Goal: Task Accomplishment & Management: Manage account settings

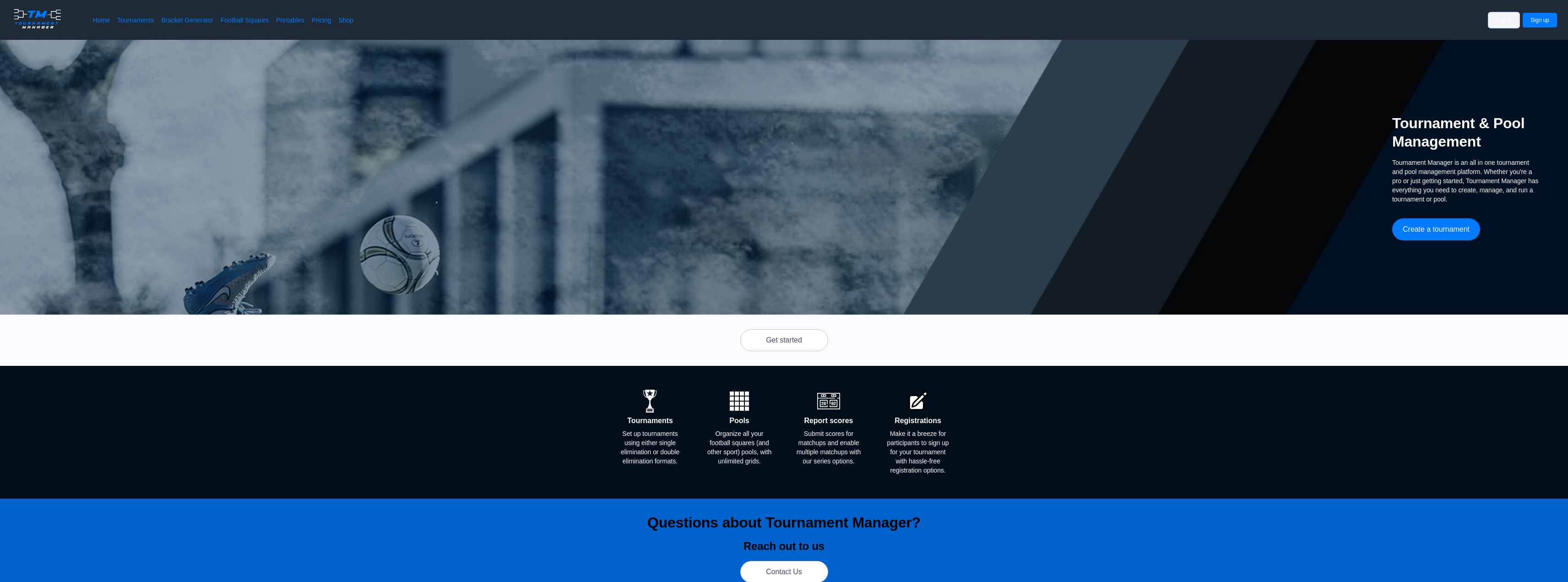
click at [1511, 21] on button "Log in" at bounding box center [1504, 20] width 30 height 15
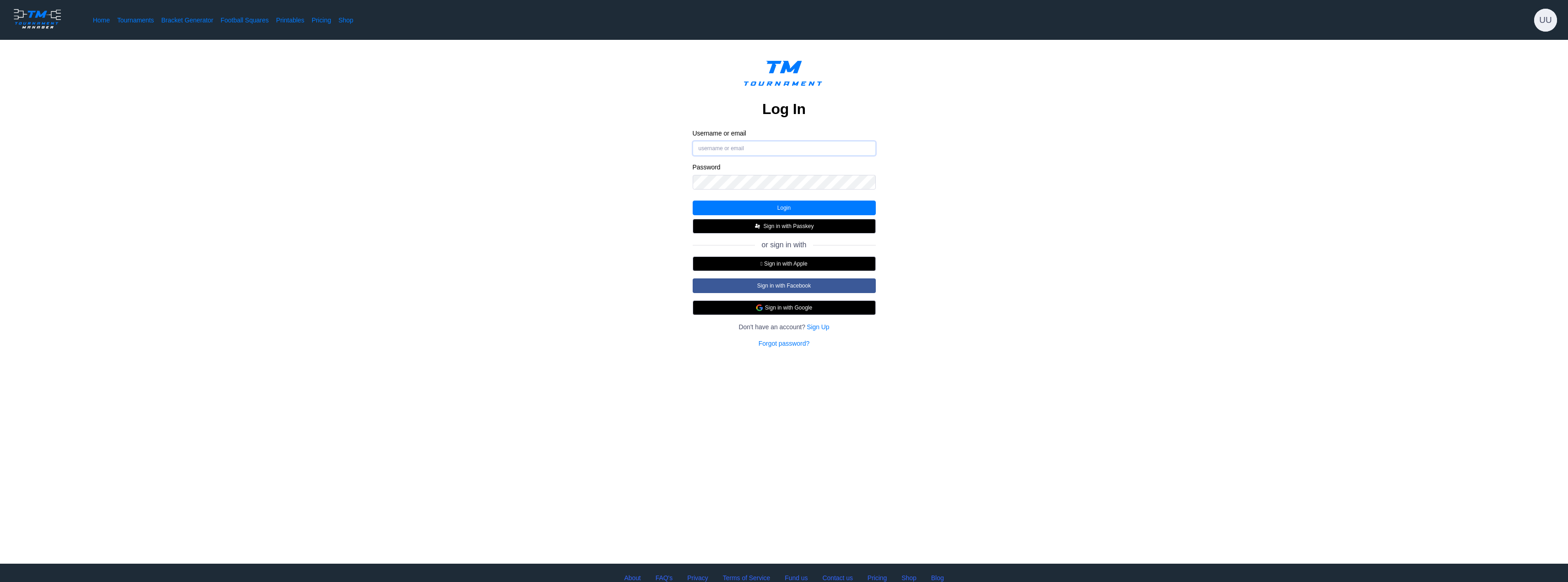
type input "[EMAIL_ADDRESS][DOMAIN_NAME]"
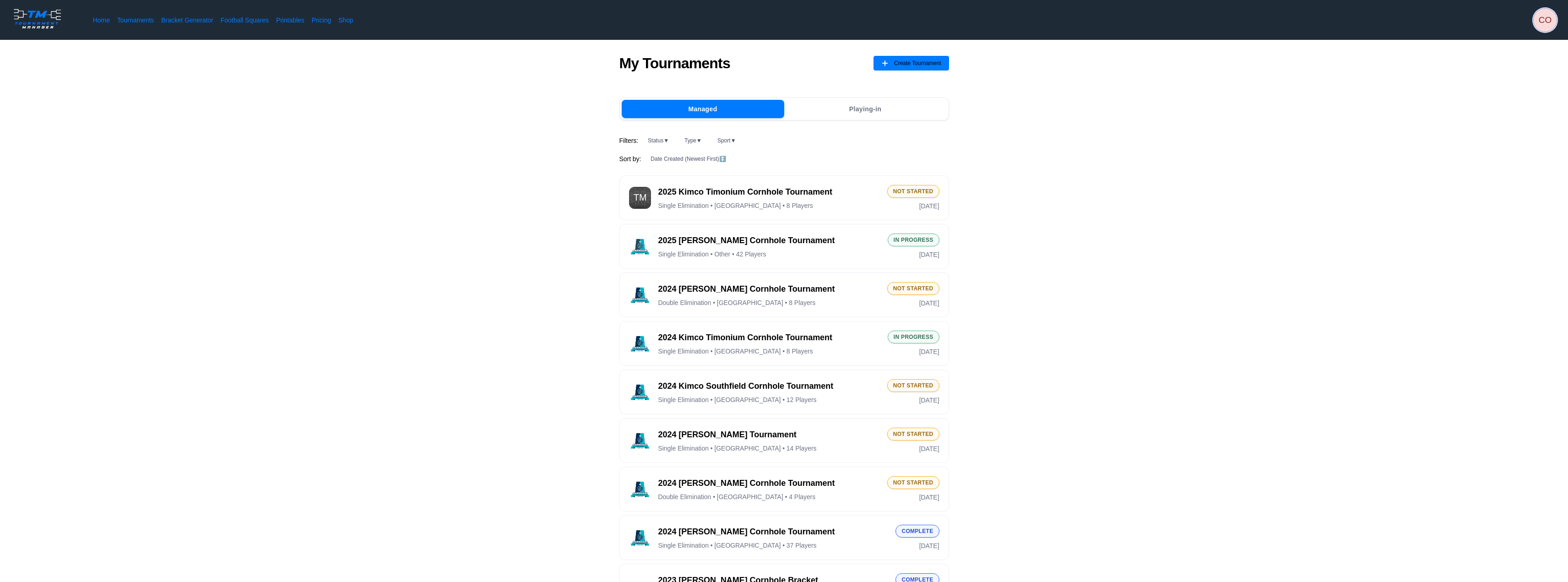
click at [1541, 24] on span "CO" at bounding box center [1545, 20] width 23 height 23
click at [1507, 108] on span "Profile" at bounding box center [1519, 104] width 66 height 9
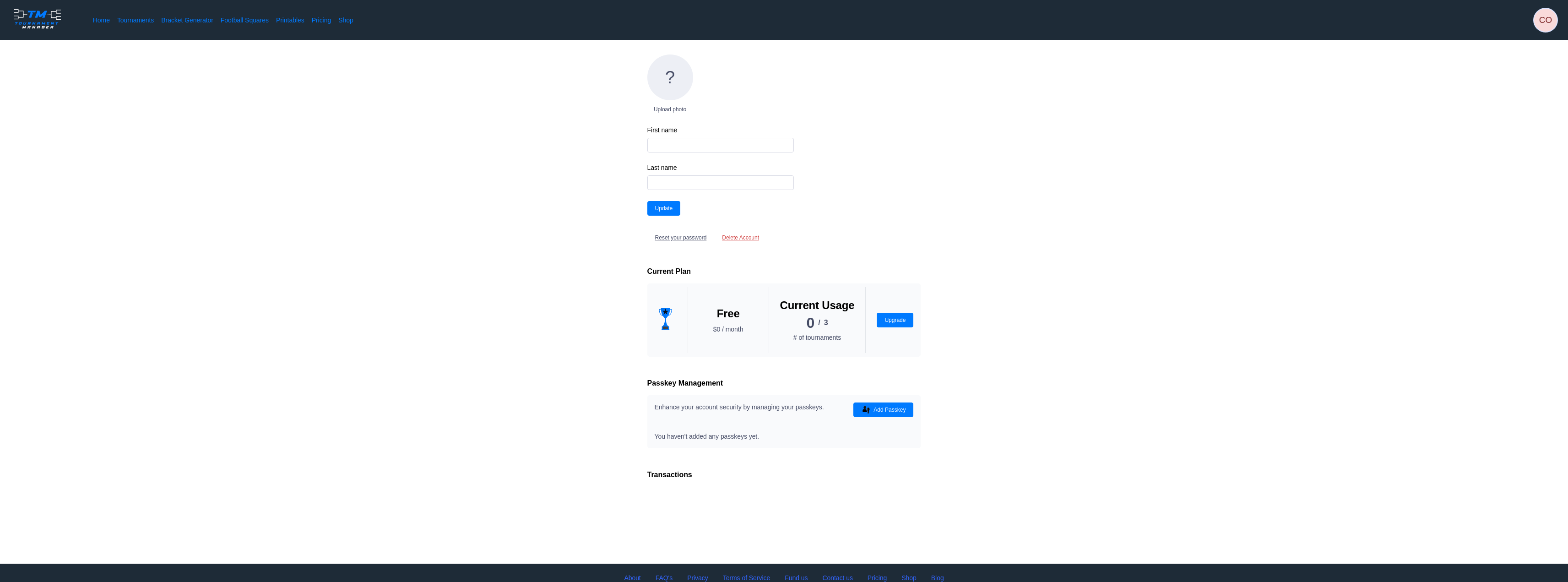
type input "[PERSON_NAME]"
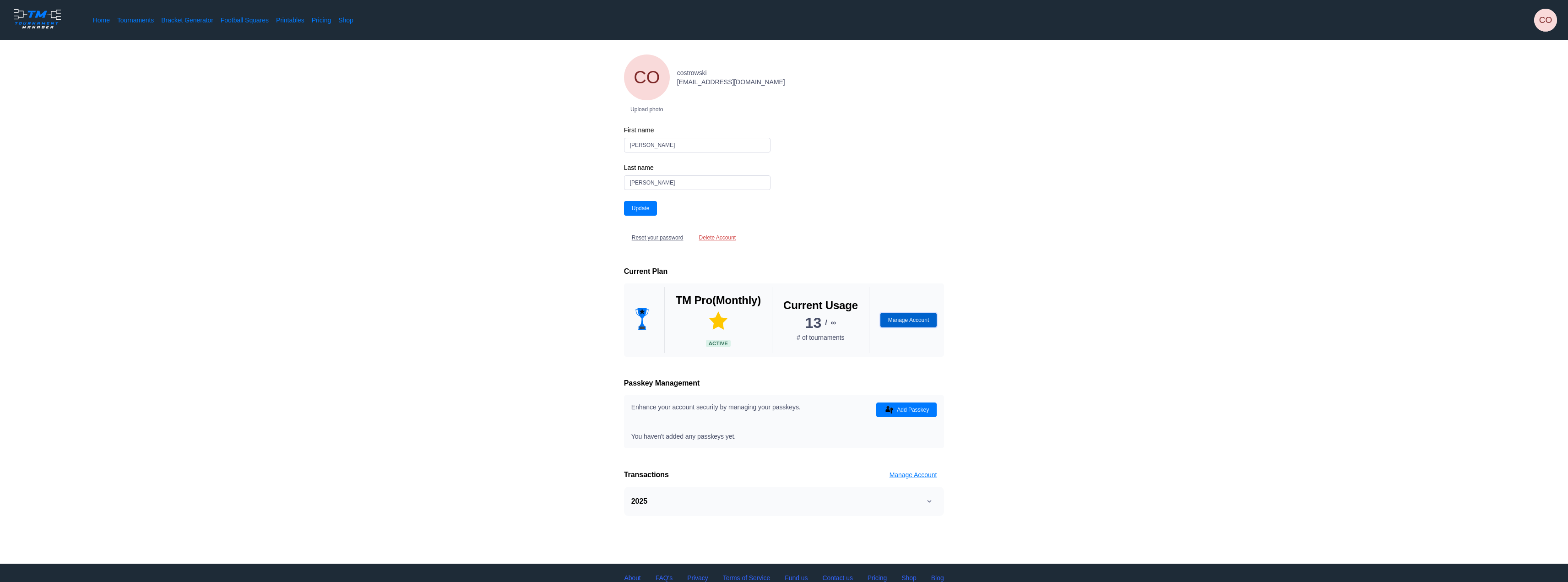
click at [904, 319] on button "Manage Account" at bounding box center [908, 320] width 57 height 15
